Goal: Transaction & Acquisition: Download file/media

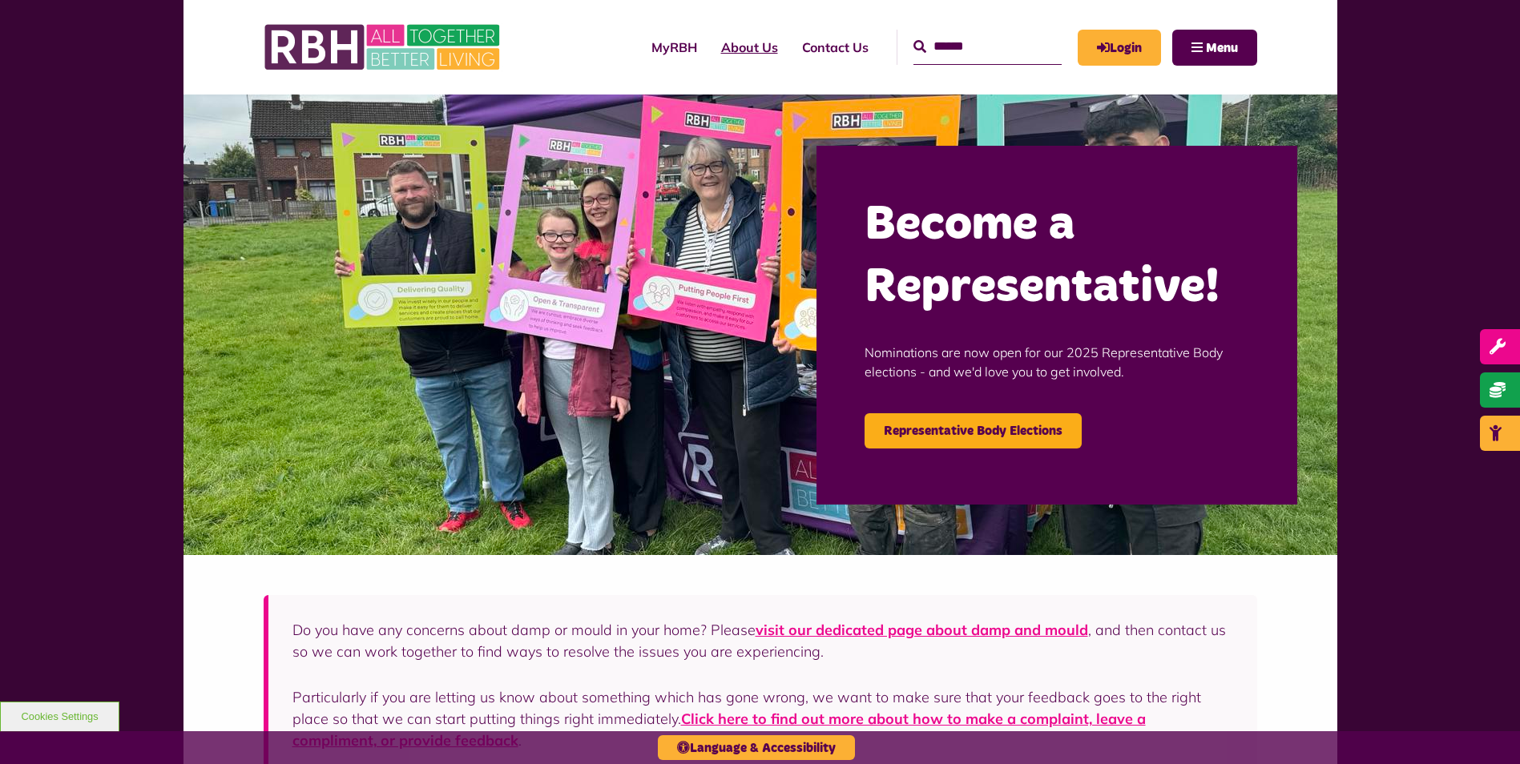
click at [741, 50] on link "About Us" at bounding box center [749, 47] width 81 height 43
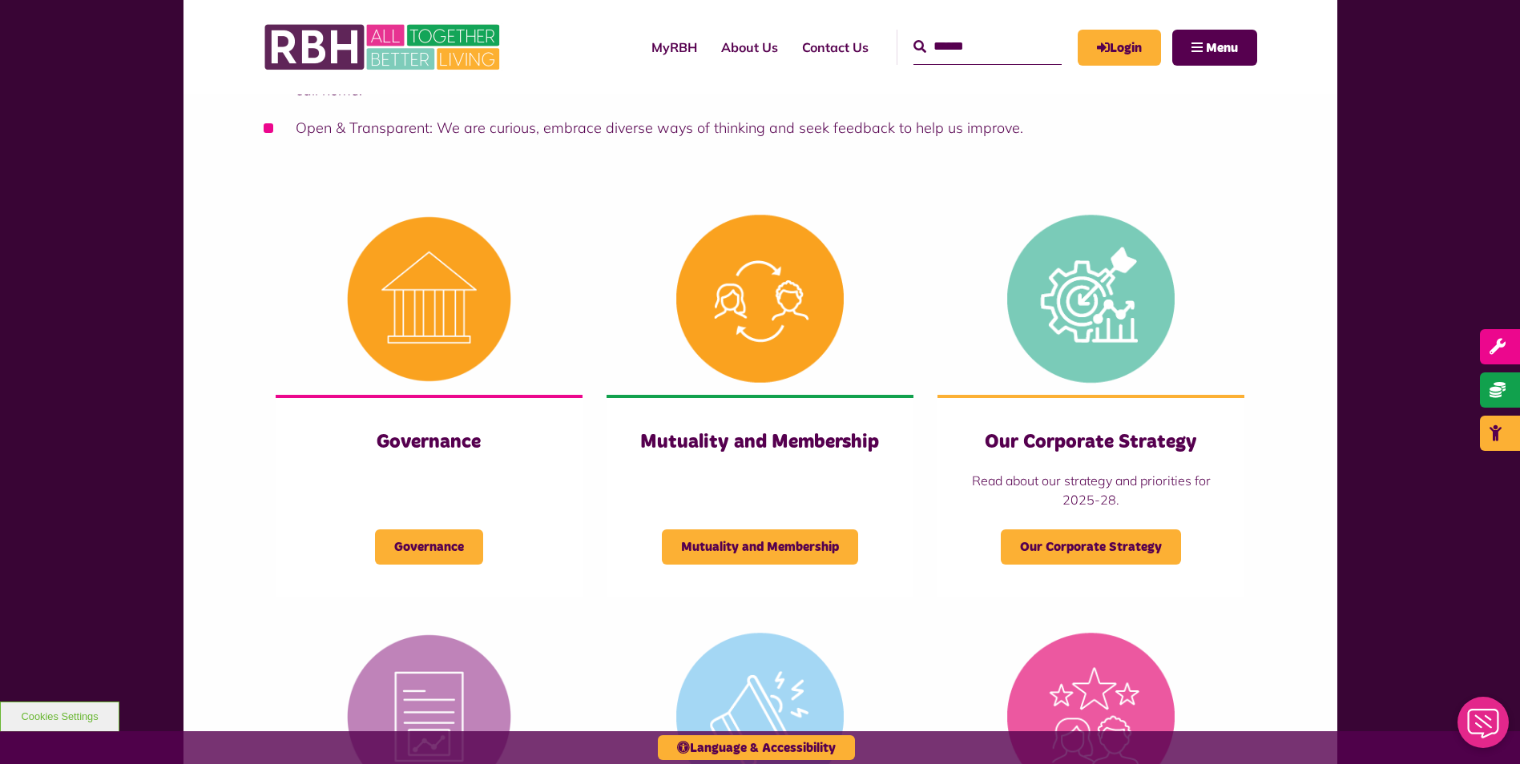
scroll to position [801, 0]
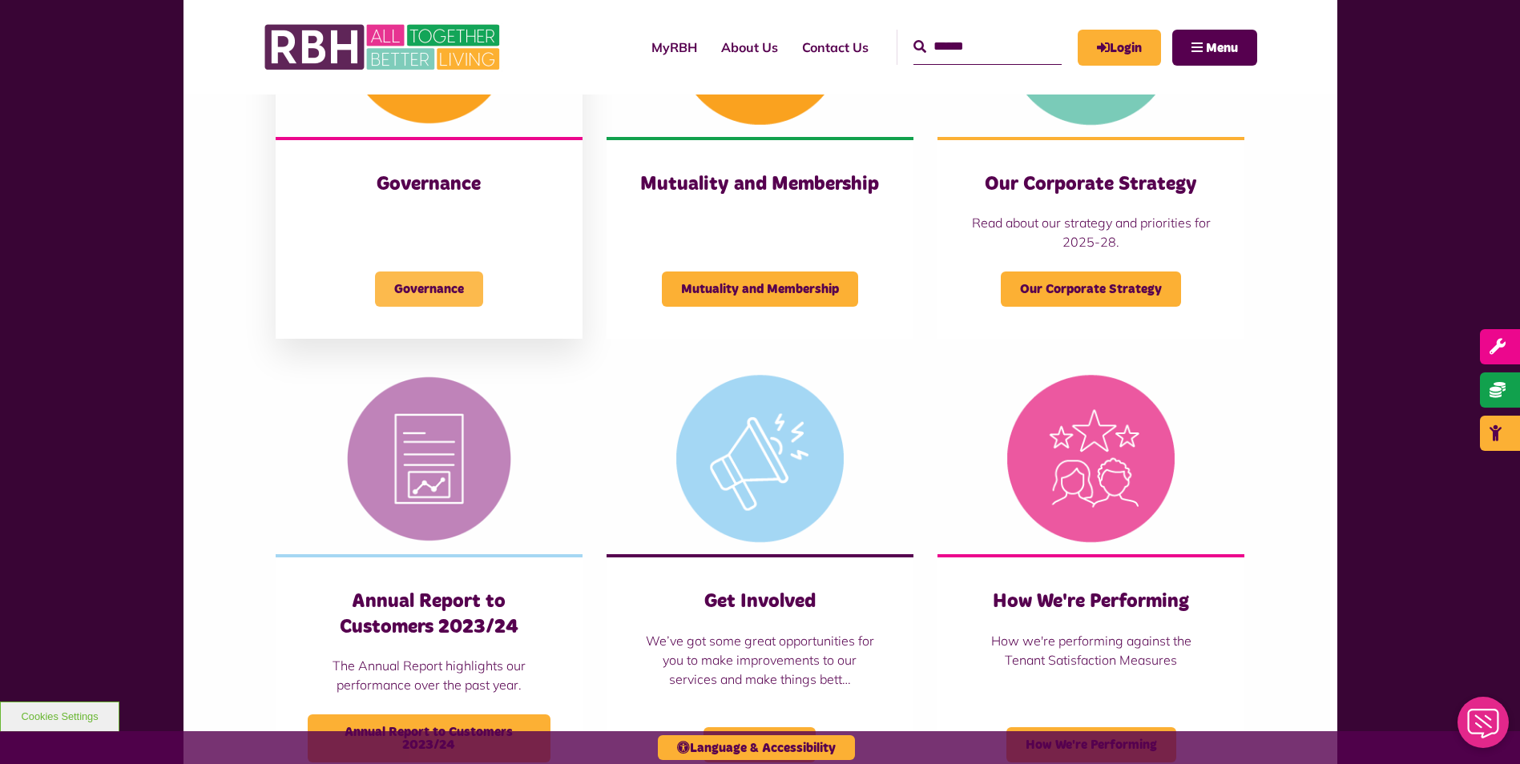
click at [448, 276] on span "Governance" at bounding box center [429, 289] width 108 height 35
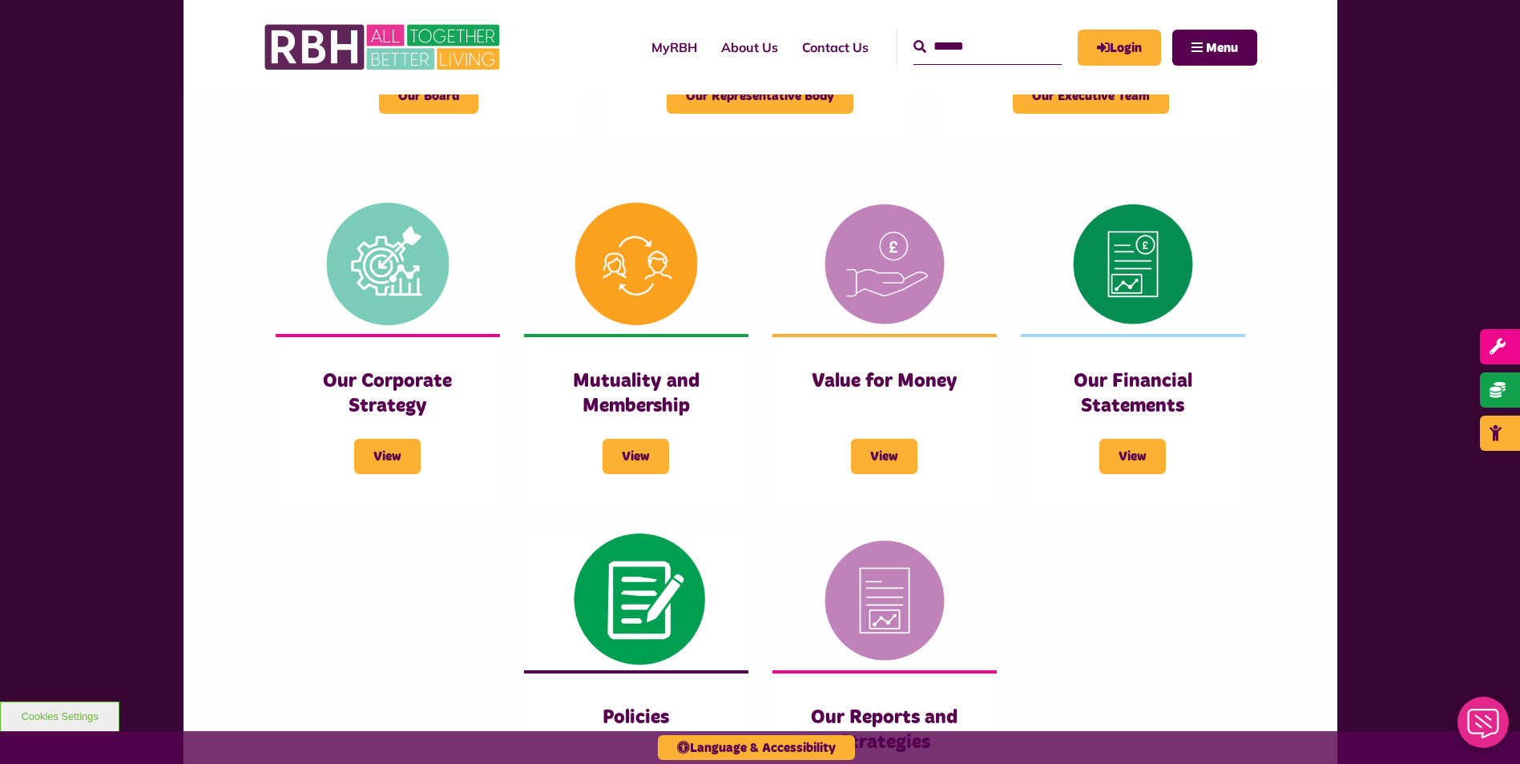
scroll to position [561, 0]
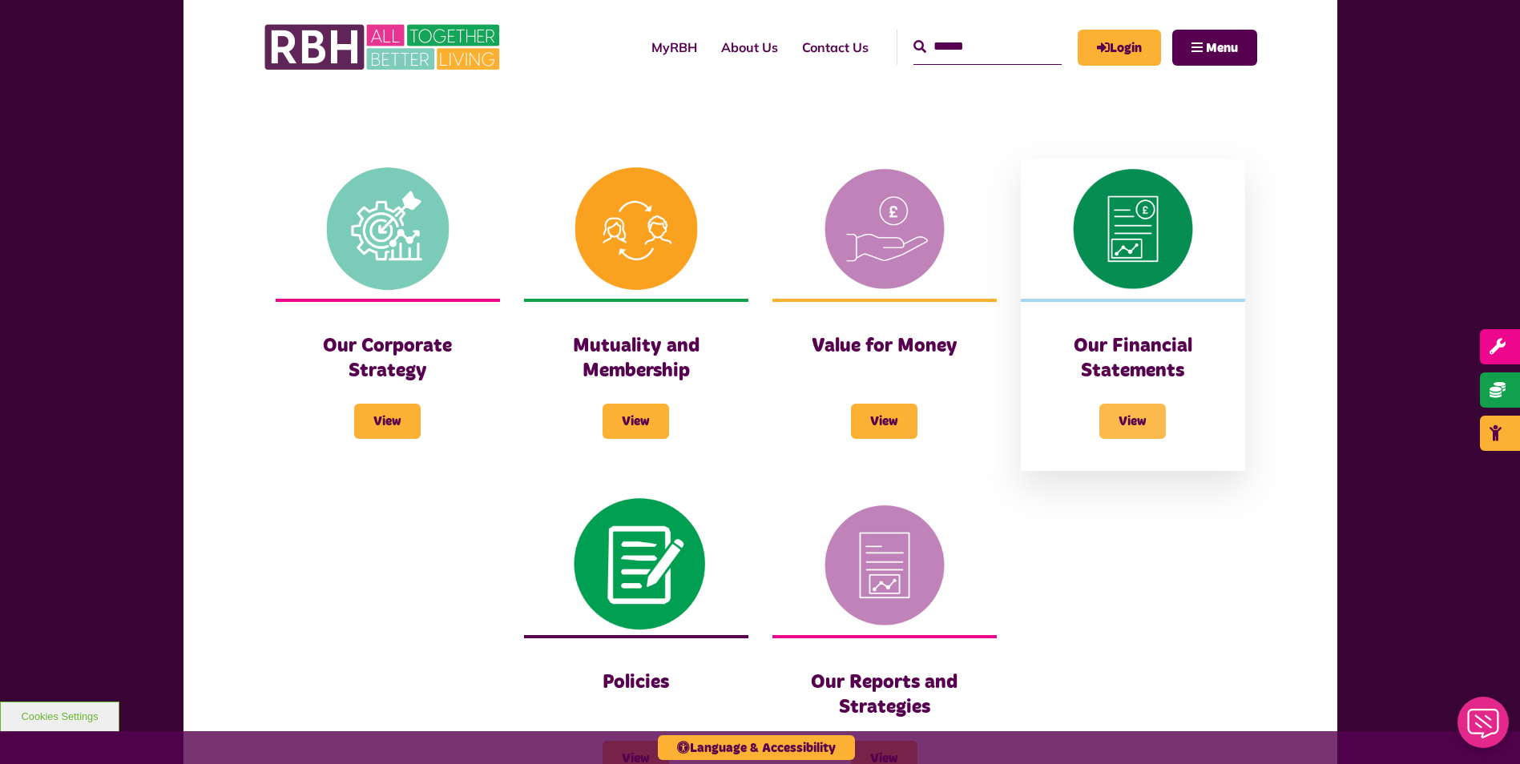
click at [1130, 425] on span "View" at bounding box center [1132, 421] width 66 height 35
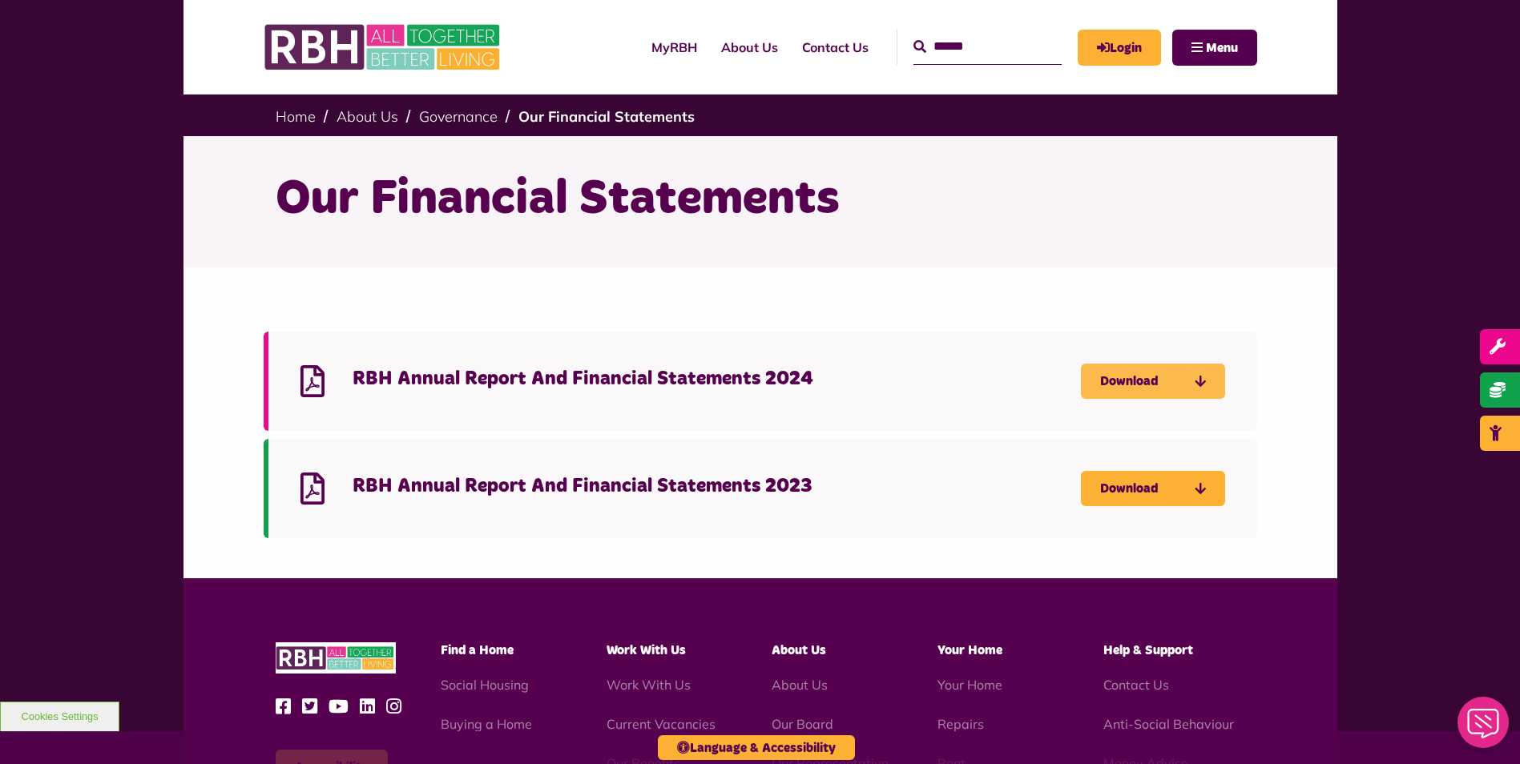
click at [1166, 388] on link "Download" at bounding box center [1153, 381] width 144 height 35
